Goal: Task Accomplishment & Management: Manage account settings

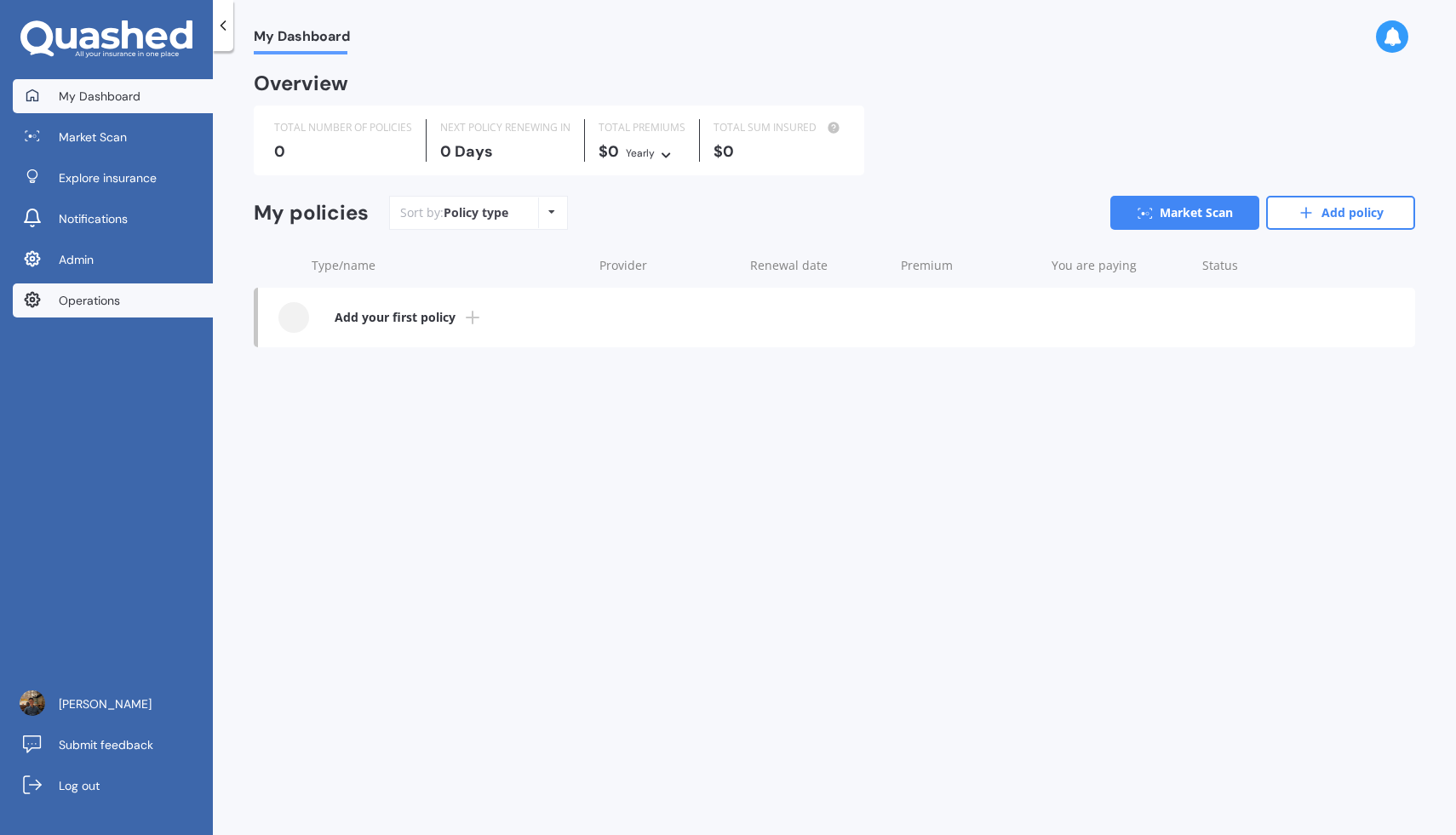
click at [130, 307] on link "Operations" at bounding box center [113, 300] width 200 height 34
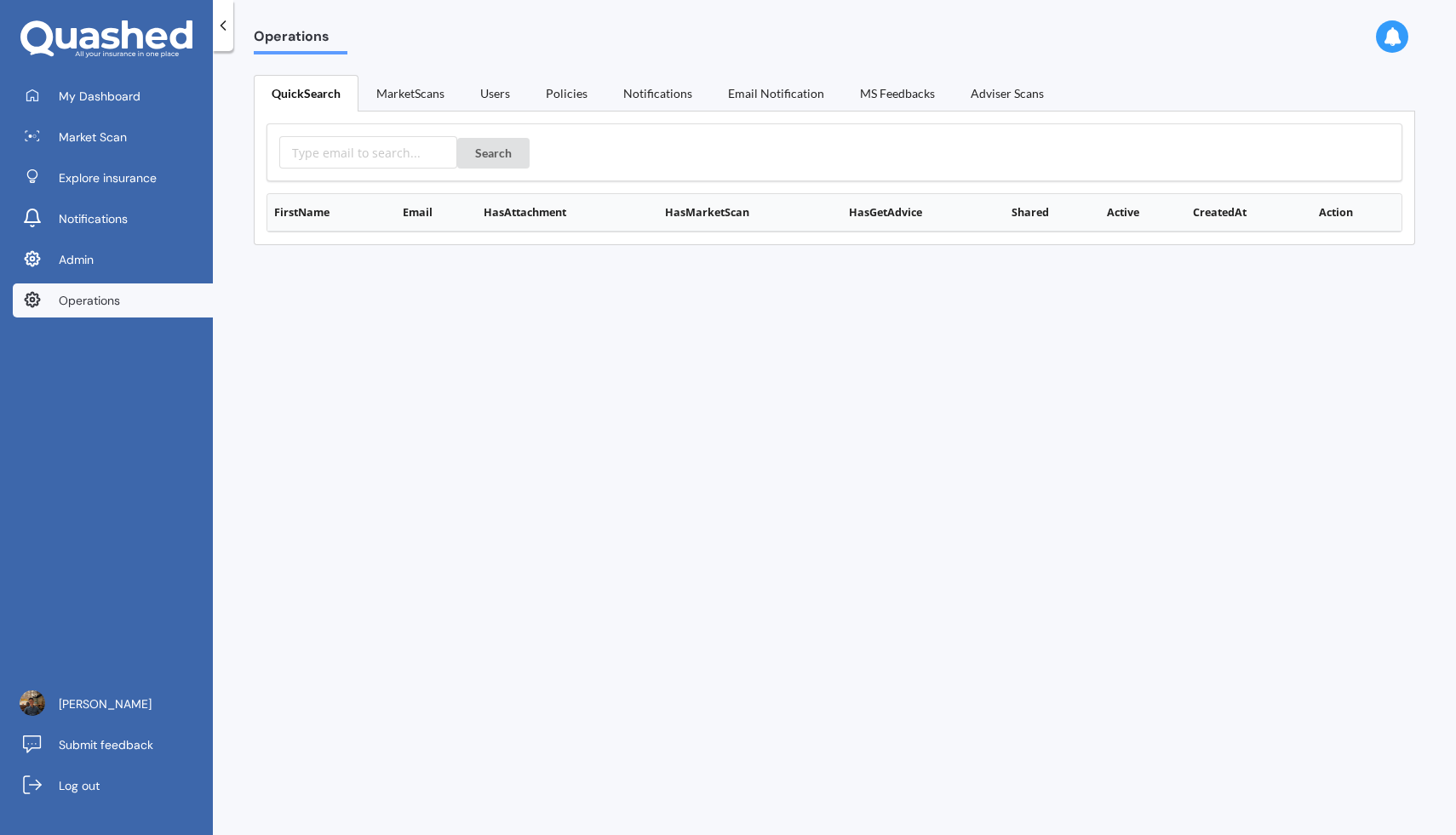
click at [375, 169] on div "Search" at bounding box center [834, 152] width 1136 height 58
click at [385, 155] on input "text" at bounding box center [368, 153] width 178 height 32
paste input "Minimise this"
type input "Minimise this"
click at [495, 148] on button "Search" at bounding box center [493, 153] width 72 height 30
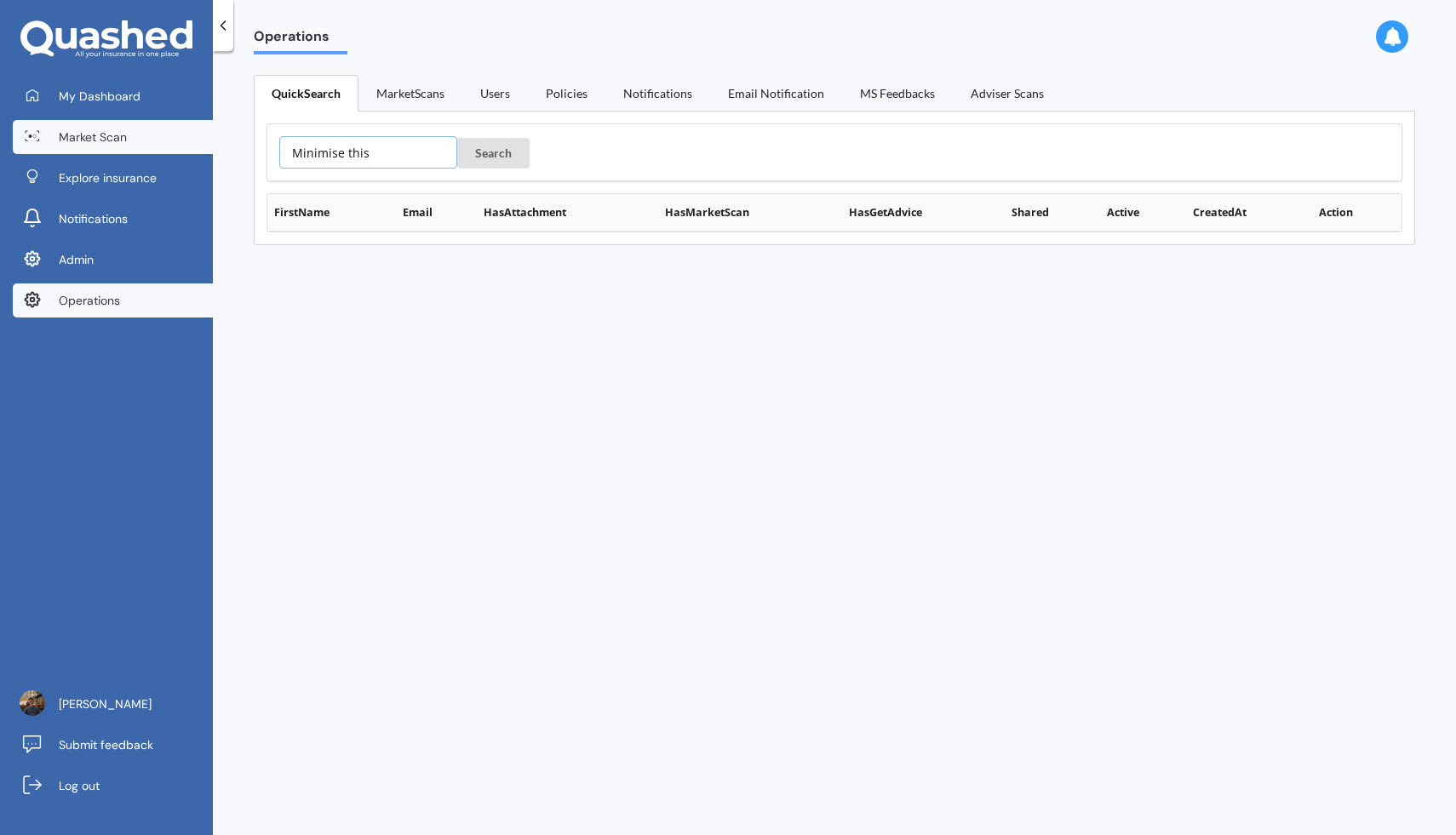
drag, startPoint x: 400, startPoint y: 149, endPoint x: 206, endPoint y: 149, distance: 194.0
click at [206, 149] on div "My Dashboard Market Scan Explore insurance Notifications Admin Operations Justi…" at bounding box center [728, 417] width 1456 height 835
click at [377, 161] on input "text" at bounding box center [368, 153] width 178 height 32
paste input "https://app.quashed.co.nz/operations/user/user:google-oauth2%7C1102123741825846…"
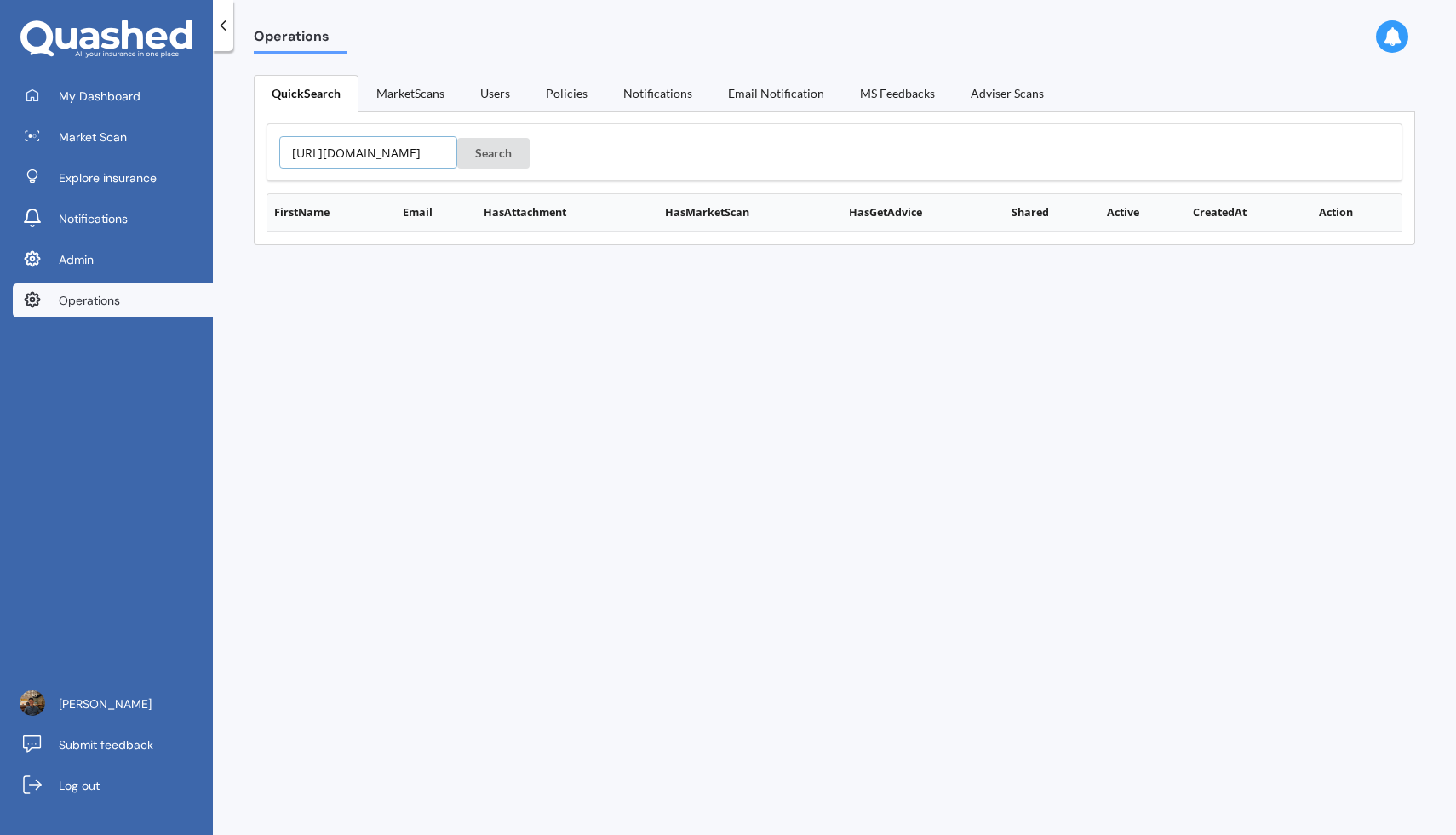
type input "https://app.quashed.co.nz/operations/user/user:google-oauth2%7C1102123741825846…"
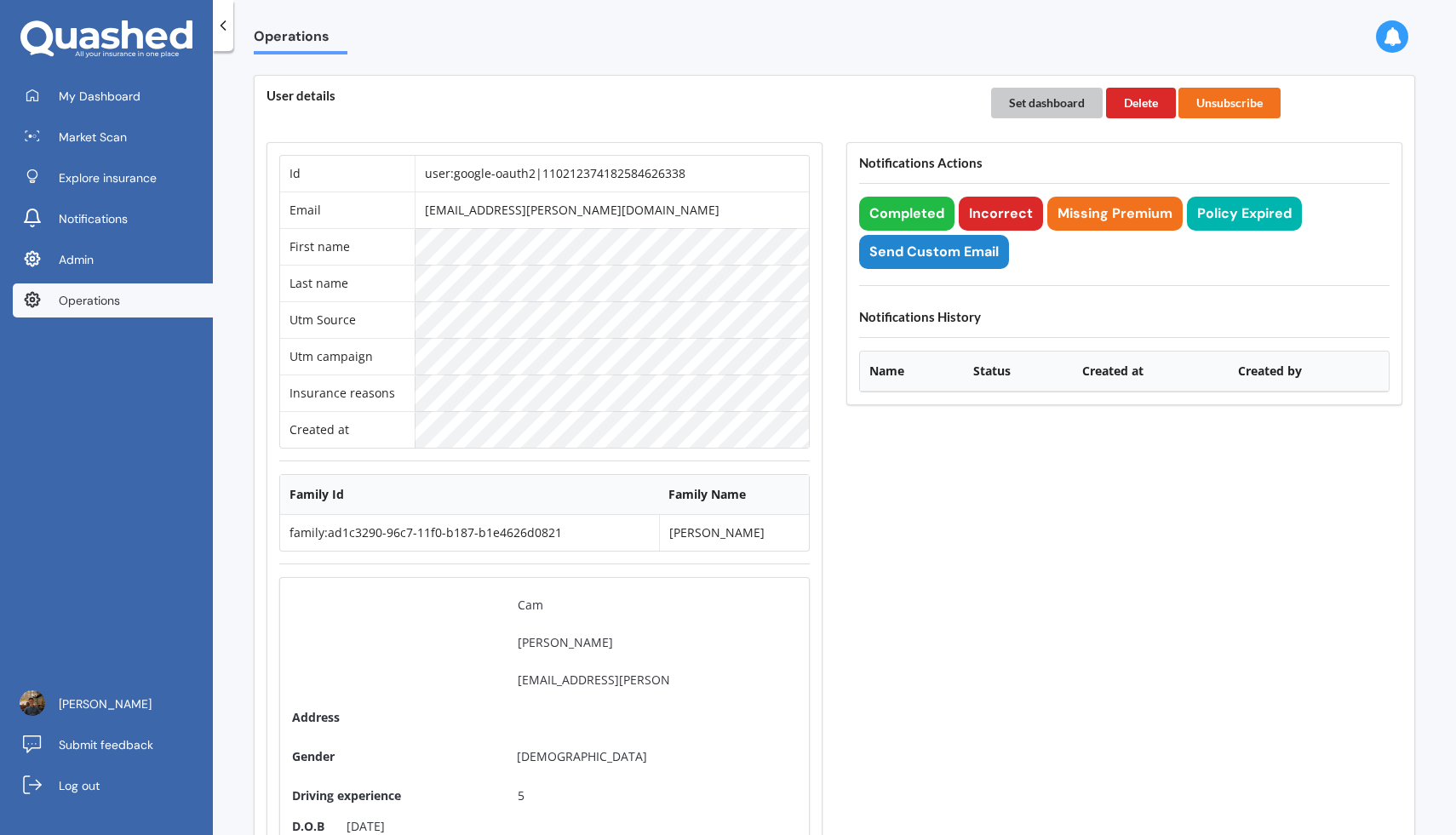
click at [1057, 96] on button "Set dashboard" at bounding box center [1047, 103] width 112 height 30
click at [181, 93] on link "My Dashboard" at bounding box center [113, 96] width 200 height 34
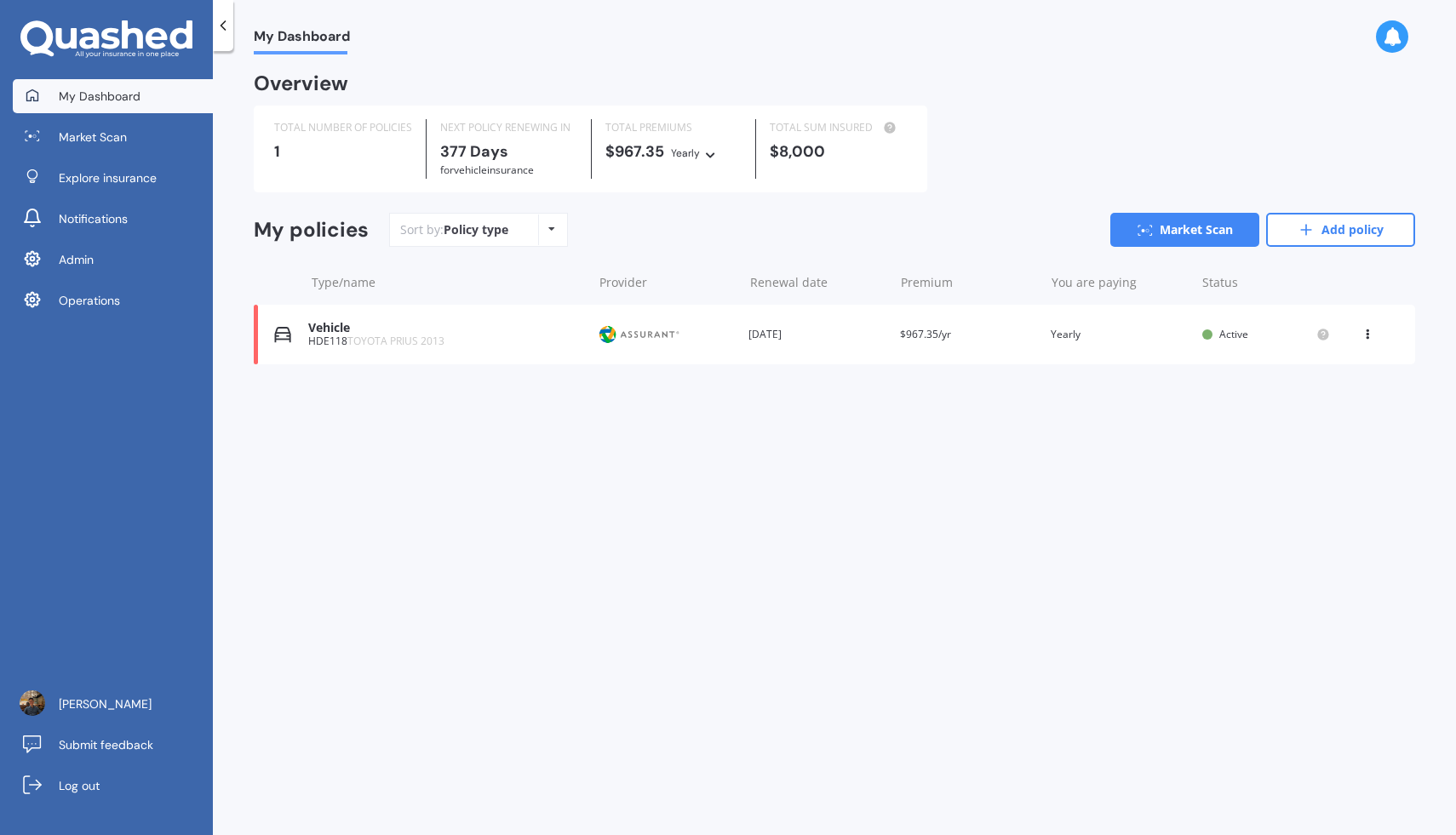
click at [829, 355] on div "Vehicle HDE118 TOYOTA PRIUS 2013 Provider Renewal date [DATE] Premium $967.35/y…" at bounding box center [834, 334] width 1161 height 60
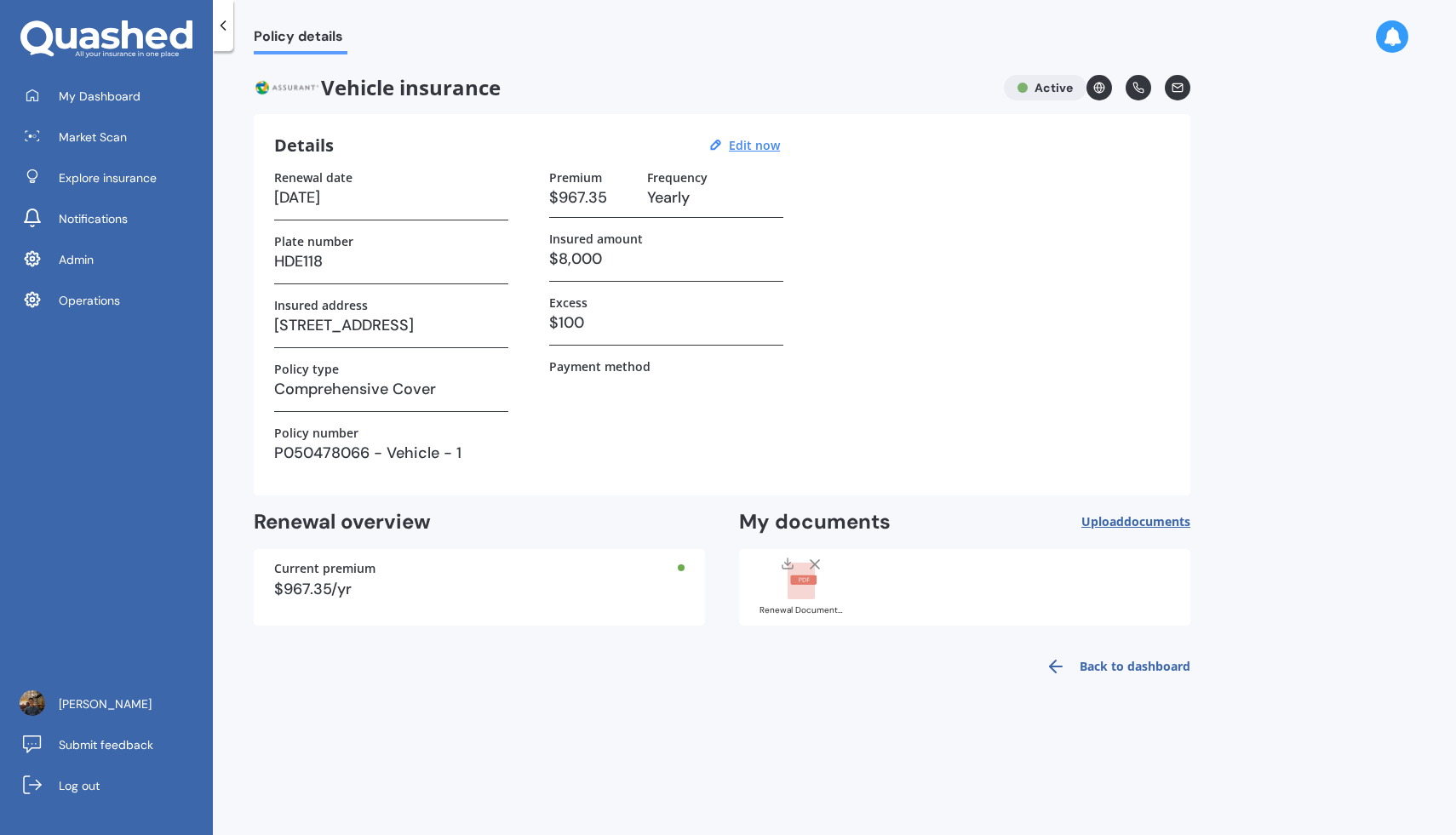
click at [806, 604] on div "Renewal Document - MVI (Assurant)PDF_250921_114833.pdf" at bounding box center [801, 585] width 85 height 60
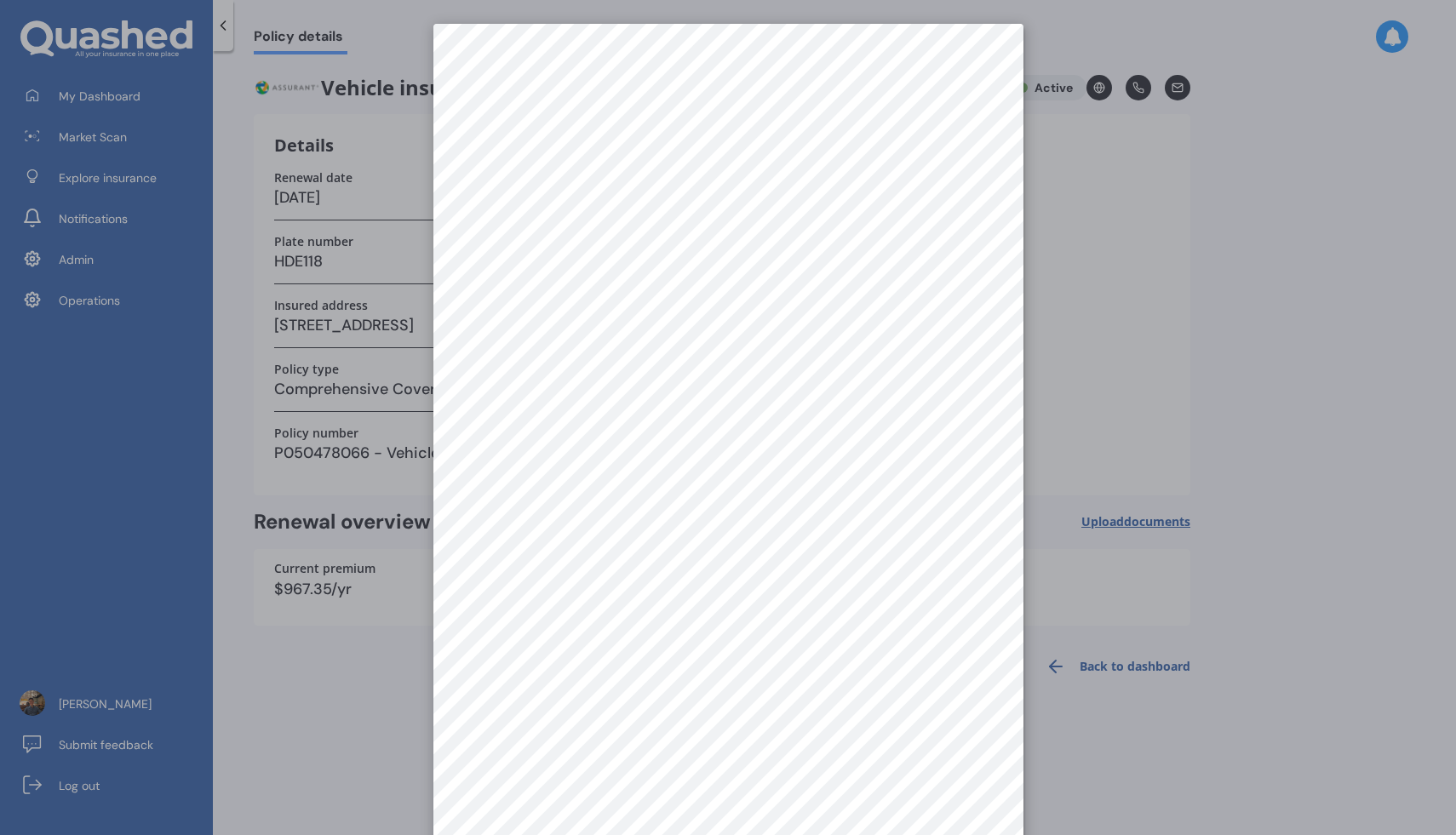
click at [1197, 334] on div at bounding box center [728, 417] width 1456 height 835
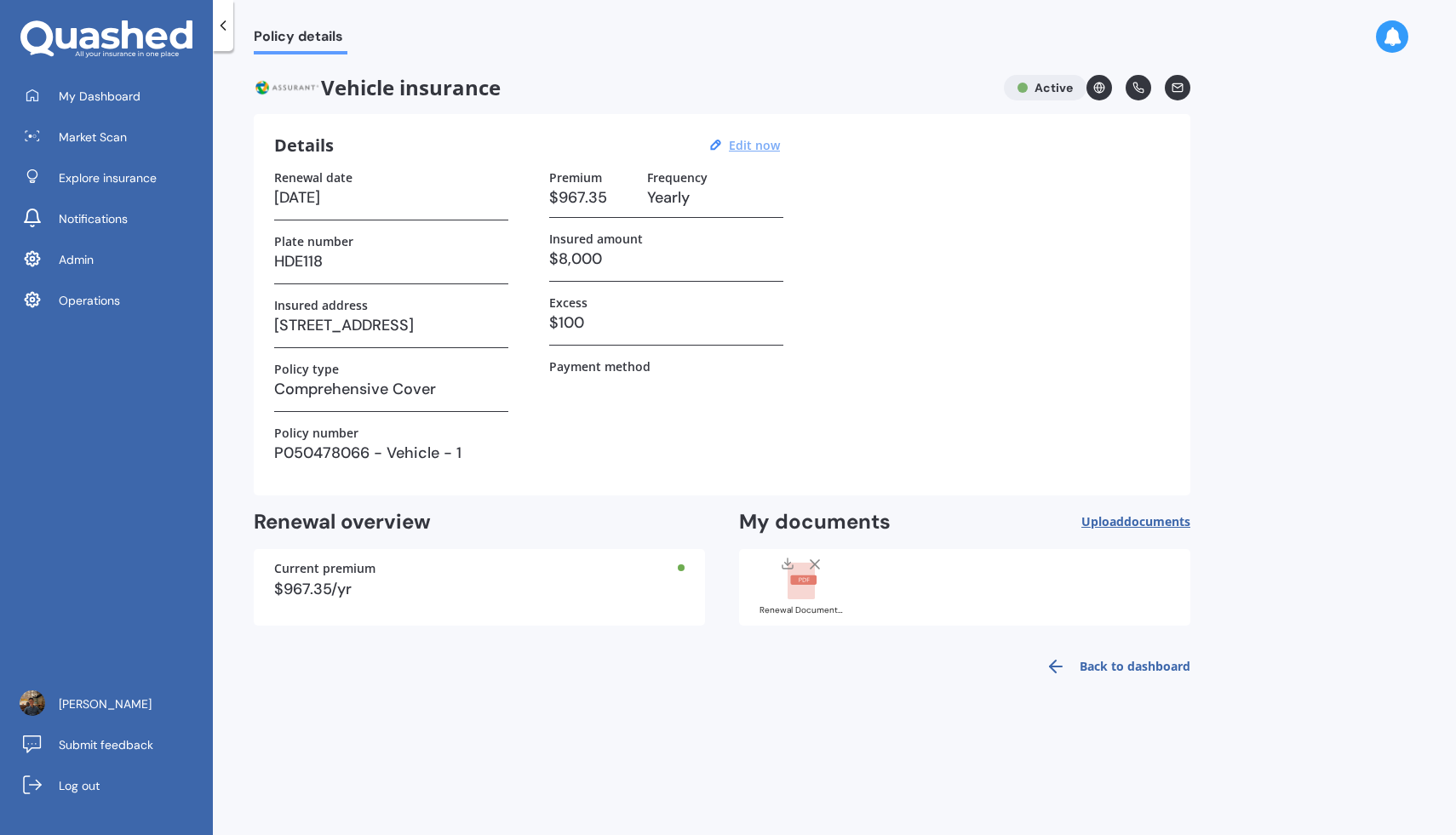
click at [740, 146] on u "Edit now" at bounding box center [754, 145] width 51 height 16
select select "04"
select select "10"
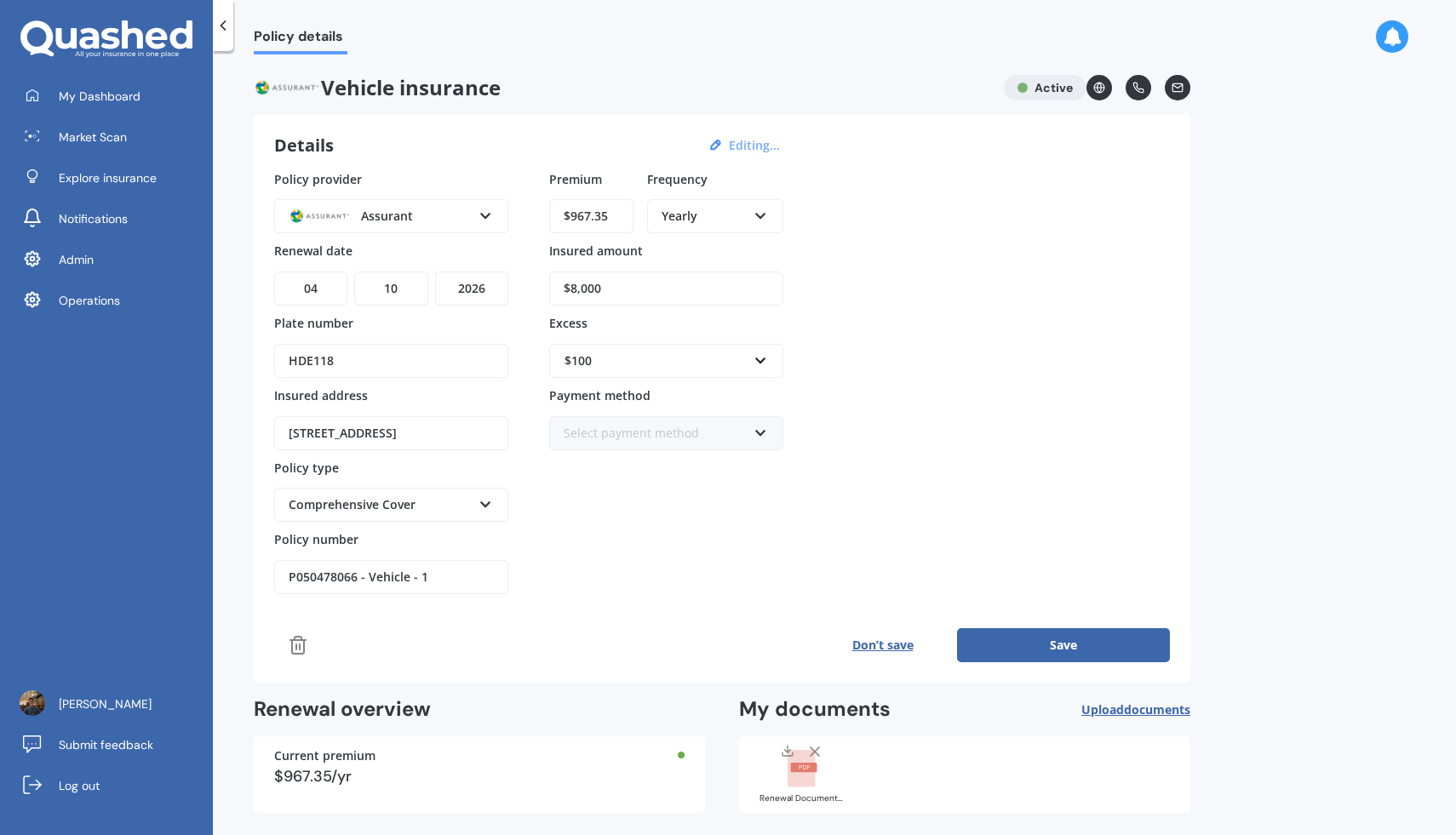
click at [482, 281] on select "YYYY 2027 2026 2025 2024 2023 2022 2021 2020 2019 2018 2017 2016 2015 2014 2013…" at bounding box center [472, 288] width 73 height 34
select select "2025"
click at [435, 271] on select "YYYY 2027 2026 2025 2024 2023 2022 2021 2020 2019 2018 2017 2016 2015 2014 2013…" at bounding box center [472, 288] width 73 height 34
click at [1053, 654] on button "Save" at bounding box center [1063, 645] width 213 height 34
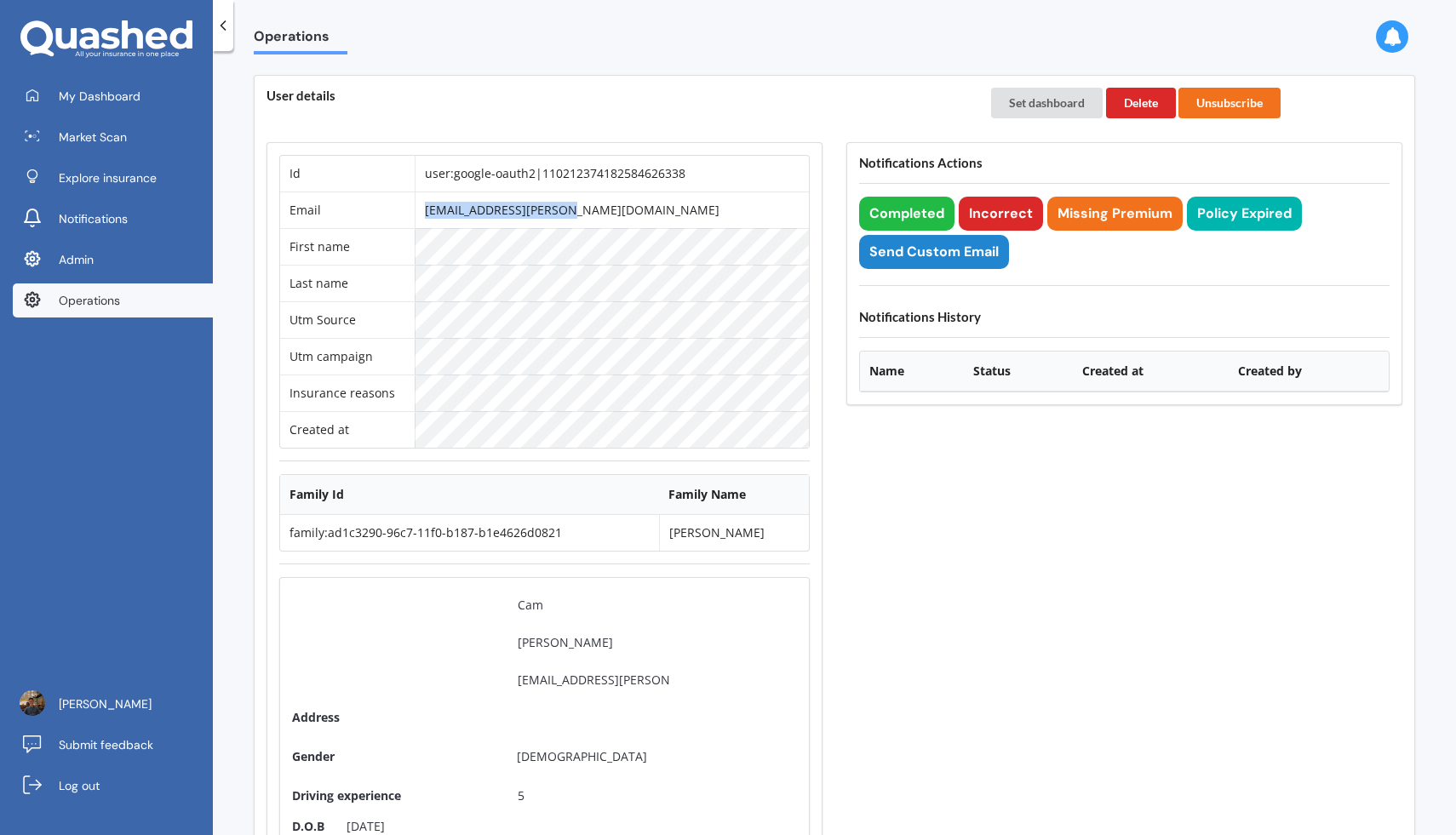
drag, startPoint x: 616, startPoint y: 221, endPoint x: 428, endPoint y: 221, distance: 188.0
click at [428, 221] on tr "Email [EMAIL_ADDRESS][PERSON_NAME][DOMAIN_NAME]" at bounding box center [545, 209] width 529 height 37
copy tr "[EMAIL_ADDRESS][PERSON_NAME][DOMAIN_NAME]"
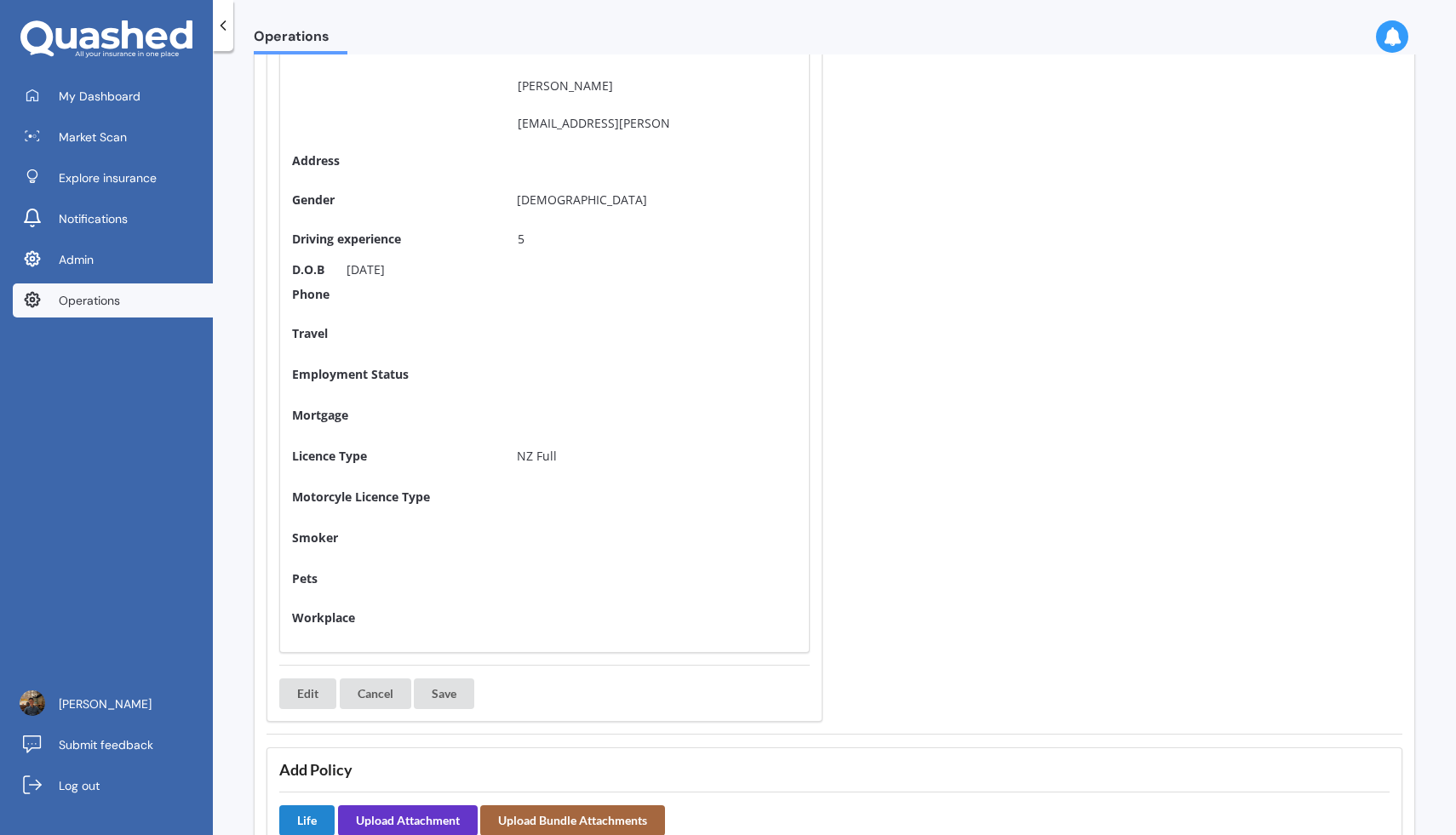
scroll to position [1285, 0]
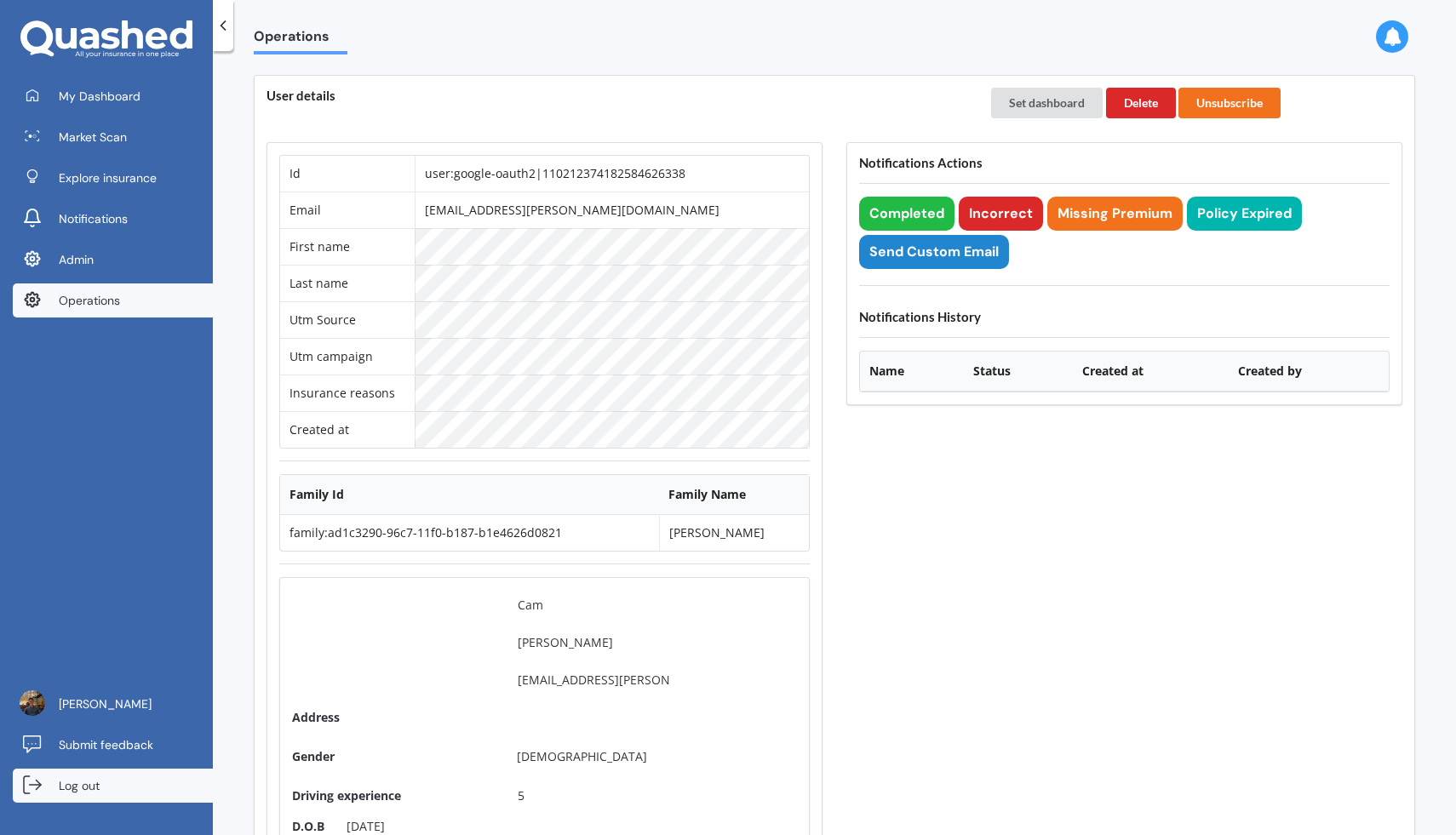
click at [168, 798] on link "Log out" at bounding box center [113, 786] width 200 height 34
